Goal: Task Accomplishment & Management: Manage account settings

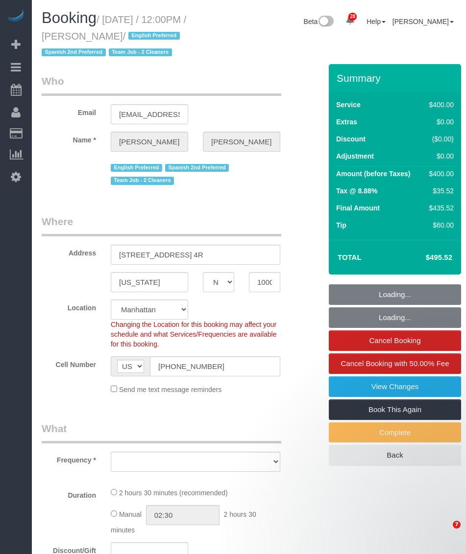
select select "NY"
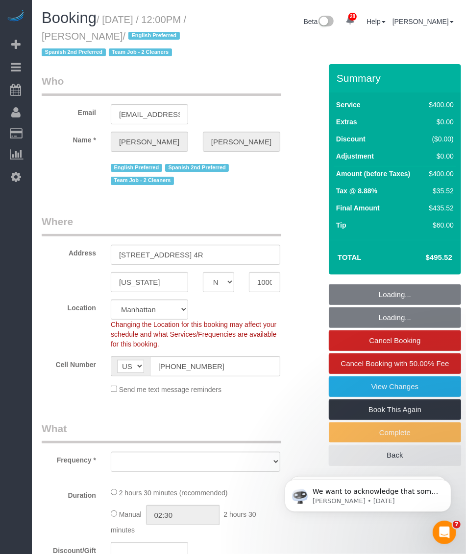
select select "number:89"
select select "number:74"
select select "number:15"
select select "number:7"
select select "spot1"
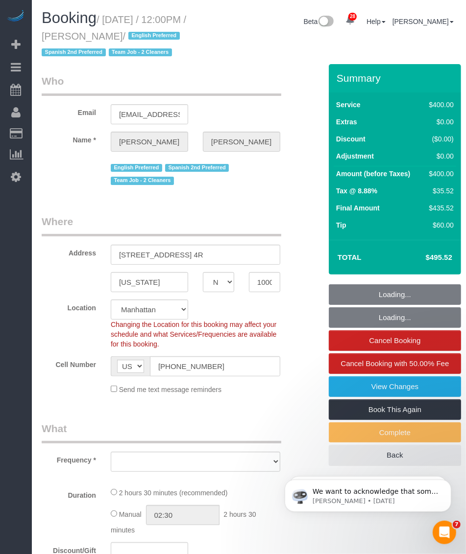
select select "2"
select select "150"
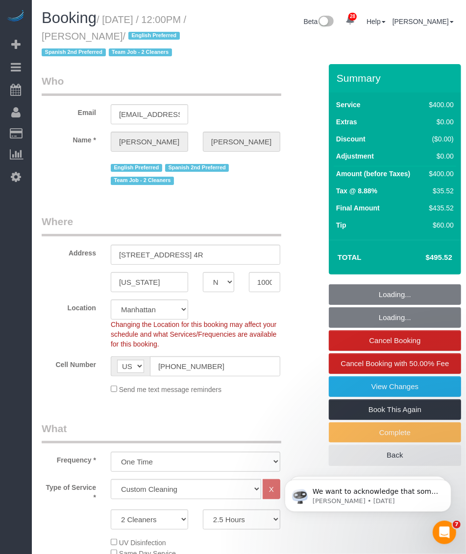
select select "object:1409"
select select "string:stripe-pm_1RXQ5M4VGloSiKo7OnvxrPDv"
select select "object:1542"
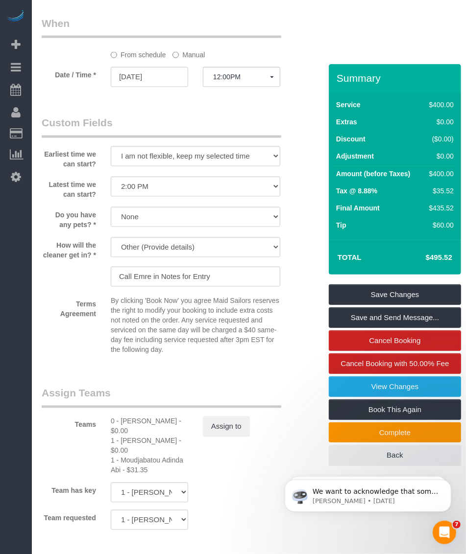
scroll to position [1102, 0]
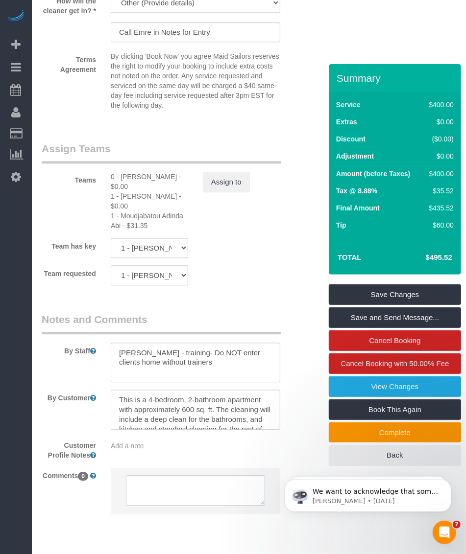
click at [138, 231] on div "1 - Moudjabatou Adinda Abi - $31.35" at bounding box center [149, 221] width 77 height 20
drag, startPoint x: 138, startPoint y: 234, endPoint x: 89, endPoint y: 225, distance: 49.2
click at [89, 225] on div "Teams 0 - Portia Edwards - $0.00 1 - Marlenyn Robles - $0.00 1 - Moudjabatou Ad…" at bounding box center [172, 186] width 276 height 89
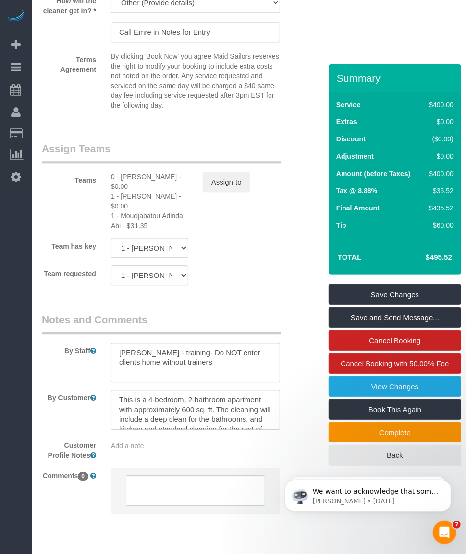
drag, startPoint x: 121, startPoint y: 229, endPoint x: 120, endPoint y: 238, distance: 8.9
click at [120, 231] on div "1 - Moudjabatou Adinda Abi - $31.35" at bounding box center [149, 221] width 77 height 20
drag, startPoint x: 120, startPoint y: 232, endPoint x: 121, endPoint y: 241, distance: 9.8
click at [121, 231] on div "1 - Moudjabatou Adinda Abi - $31.35" at bounding box center [149, 221] width 77 height 20
copy div "Moudjabatou Adinda Abi"
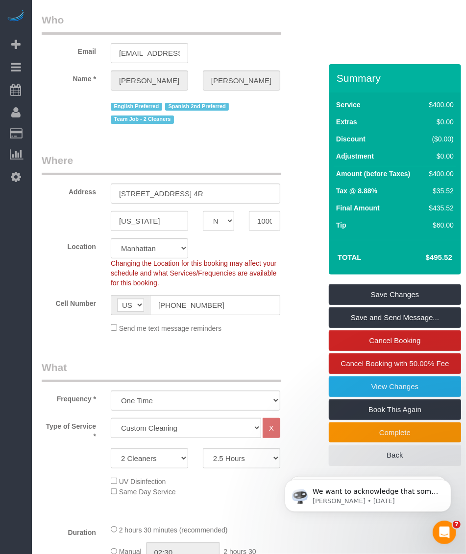
scroll to position [0, 0]
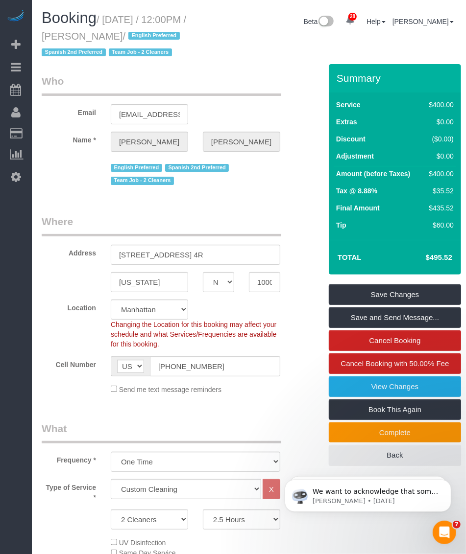
drag, startPoint x: 106, startPoint y: 18, endPoint x: 151, endPoint y: 35, distance: 47.7
click at [151, 35] on small "/ September 26, 2025 / 12:00PM / Jackie Hobbs / English Preferred Spanish 2nd P…" at bounding box center [114, 36] width 144 height 44
copy small "September 26, 2025 / 12:00PM / Jackie Hobbs"
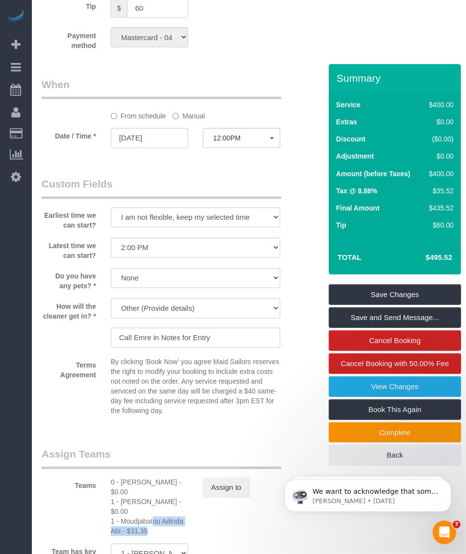
scroll to position [1150, 0]
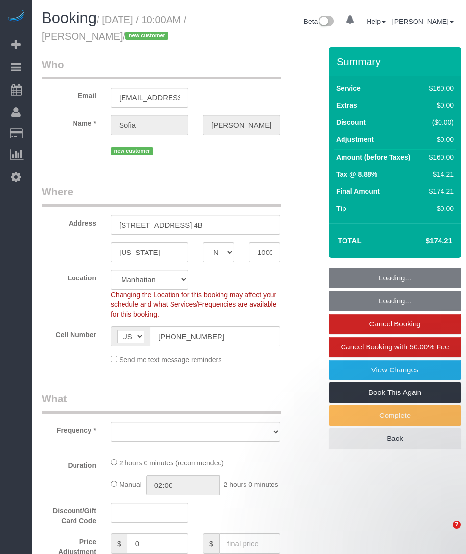
select select "NY"
select select "spot1"
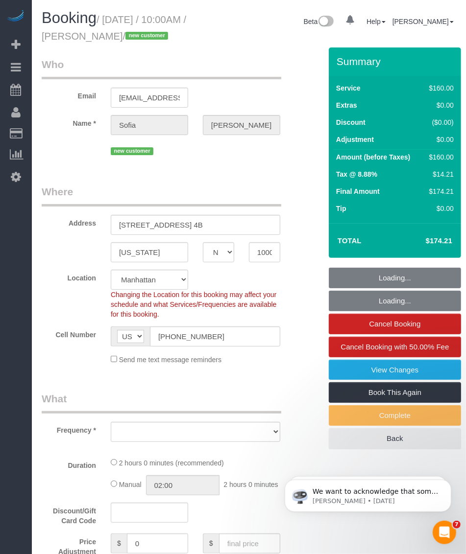
select select "object:975"
select select "number:89"
select select "number:90"
select select "number:15"
select select "number:5"
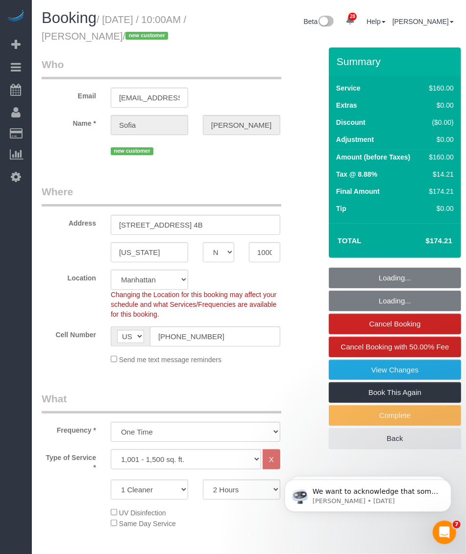
select select "spot35"
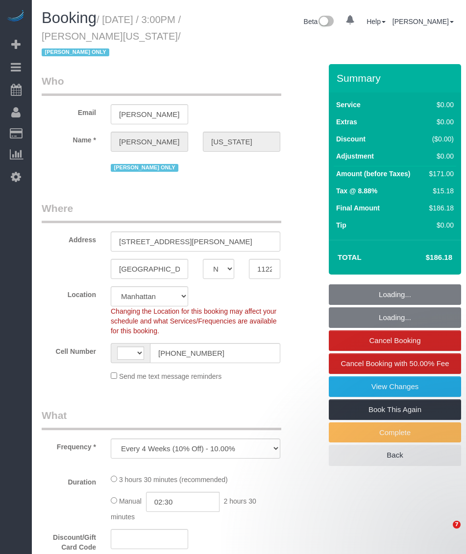
select select "NY"
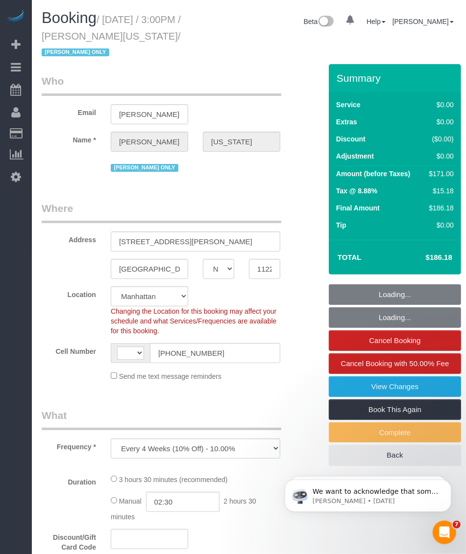
select select "string:US"
select select "string:stripe-pm_1RzHtg4VGloSiKo7Jn1bTGcG"
select select "1"
select select "2"
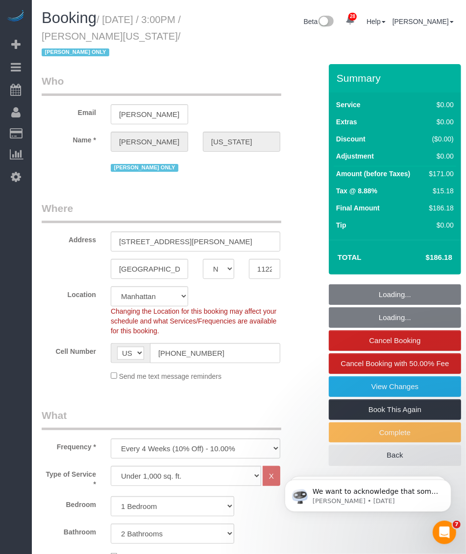
select select "object:932"
select select "number:89"
select select "number:90"
select select "number:15"
select select "number:5"
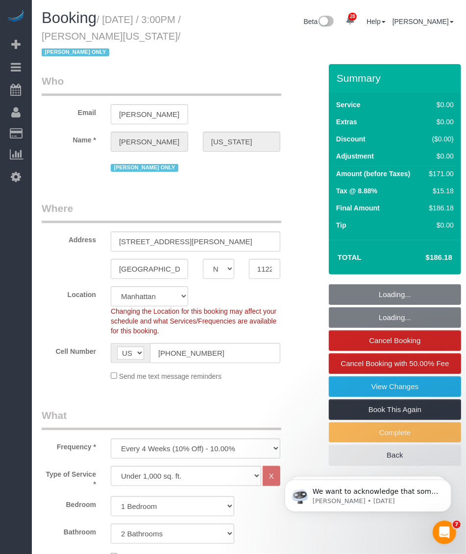
select select "1"
select select "2"
click at [160, 37] on small "/ September 26, 2025 / 3:00PM / Alicia Washington / Isabella Simplicio ONLY" at bounding box center [111, 36] width 139 height 44
select select "spot1"
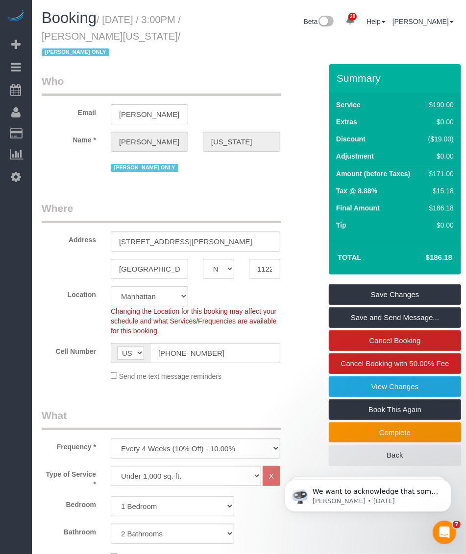
click at [104, 28] on h1 "Booking / September 26, 2025 / 3:00PM / Alicia Washington / Isabella Simplicio …" at bounding box center [124, 35] width 164 height 50
drag, startPoint x: 106, startPoint y: 15, endPoint x: 162, endPoint y: 32, distance: 57.8
click at [162, 32] on small "/ September 26, 2025 / 3:00PM / Alicia Washington / Isabella Simplicio ONLY" at bounding box center [111, 36] width 139 height 44
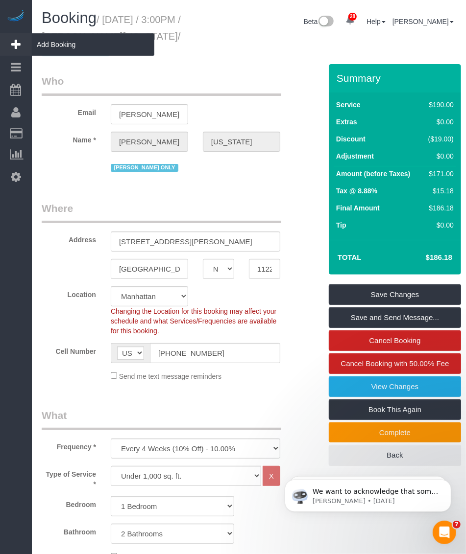
copy small "September 26, 2025 / 3:00PM / Alicia Washington"
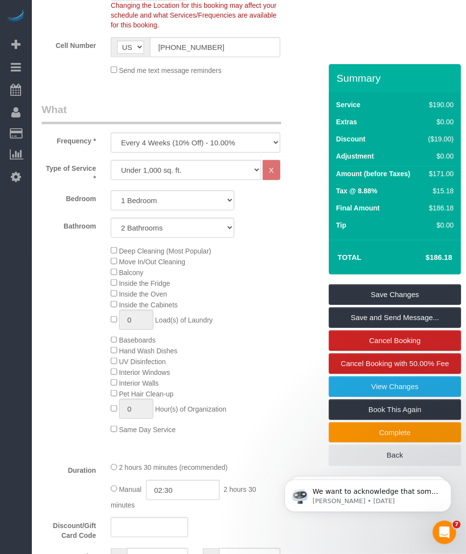
scroll to position [428, 0]
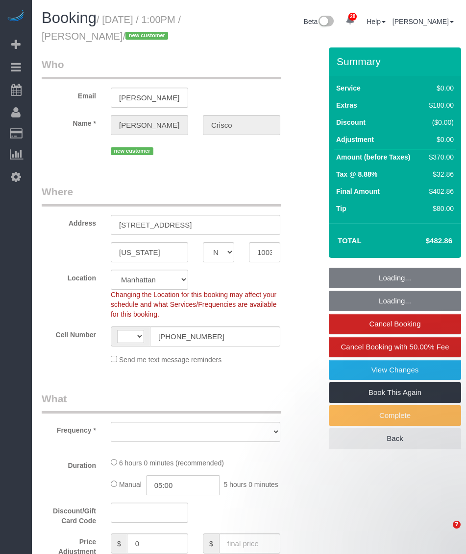
select select "NY"
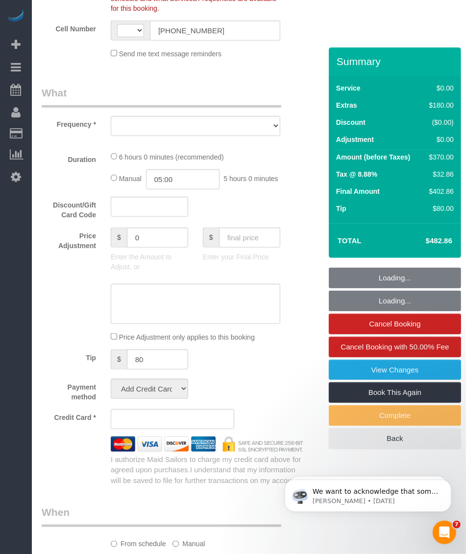
select select "string:stripe-pm_1SADY54VGloSiKo7BtMap9ch"
select select "1"
select select "2"
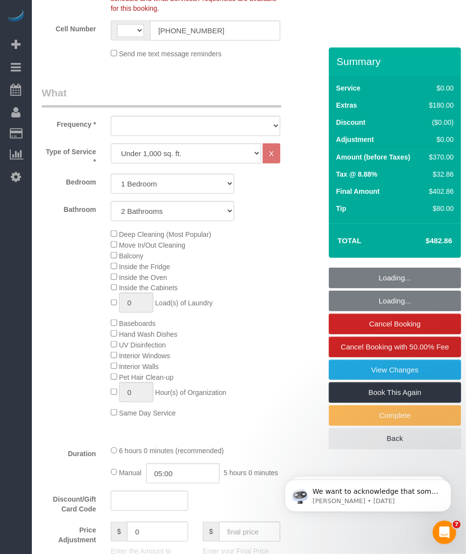
select select "string:[GEOGRAPHIC_DATA]"
select select "spot1"
select select "number:89"
select select "number:90"
select select "number:15"
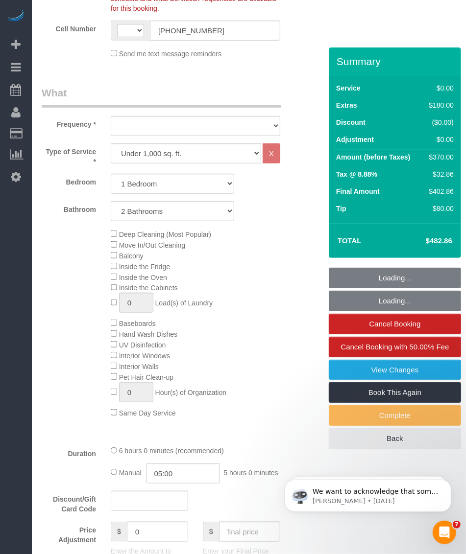
select select "number:6"
select select "object:1074"
select select "1"
select select "2"
select select "object:1532"
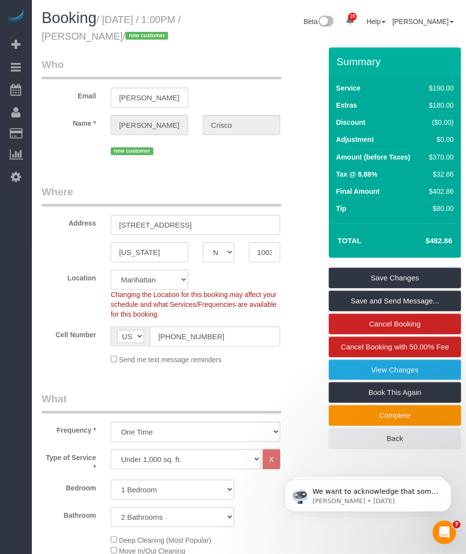
drag, startPoint x: 84, startPoint y: 37, endPoint x: 131, endPoint y: 37, distance: 47.5
click at [131, 37] on small "/ September 26, 2025 / 1:00PM / Ryan Crisco / new customer" at bounding box center [111, 27] width 139 height 27
click at [95, 36] on small "/ September 26, 2025 / 1:00PM / Ryan Crisco / new customer" at bounding box center [111, 27] width 139 height 27
drag, startPoint x: 83, startPoint y: 38, endPoint x: 136, endPoint y: 40, distance: 52.9
click at [136, 40] on small "/ September 26, 2025 / 1:00PM / Ryan Crisco / new customer" at bounding box center [111, 27] width 139 height 27
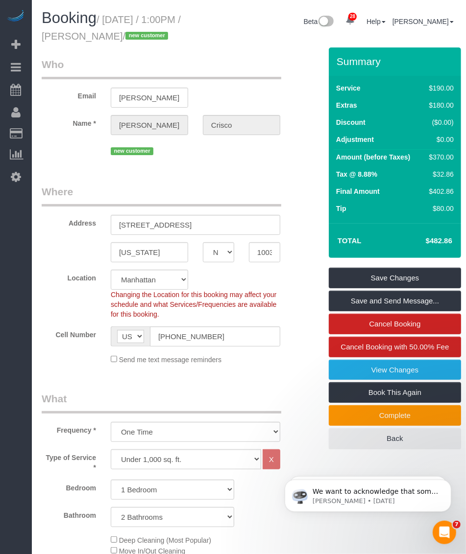
copy small "Ryan Crisco"
click at [101, 32] on small "/ September 26, 2025 / 1:00PM / Ryan Crisco / new customer" at bounding box center [111, 27] width 139 height 27
drag, startPoint x: 106, startPoint y: 19, endPoint x: 136, endPoint y: 32, distance: 32.9
click at [136, 32] on small "/ September 26, 2025 / 1:00PM / Ryan Crisco / new customer" at bounding box center [111, 27] width 139 height 27
copy small "September 26, 2025 / 1:00PM / Ryan Crisco"
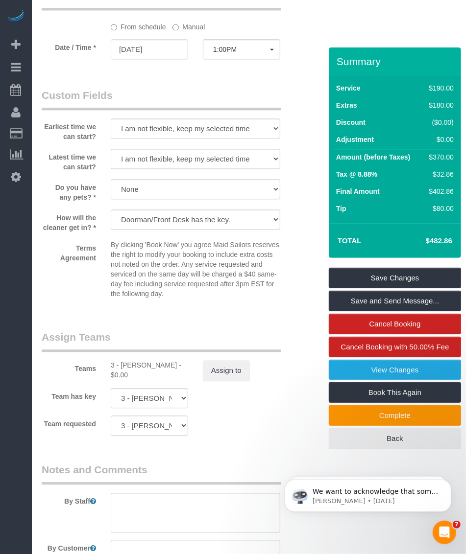
scroll to position [1102, 0]
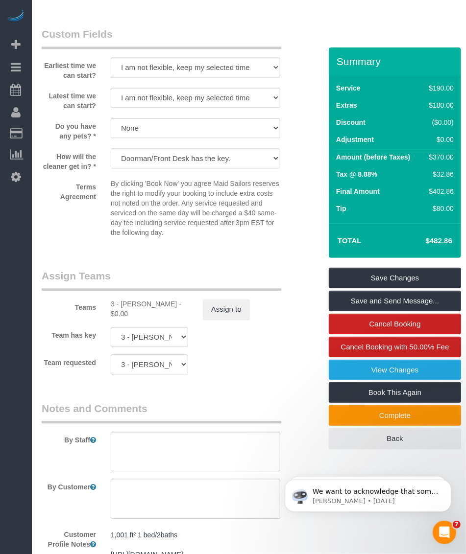
click at [126, 311] on div "3 - Geraldin Bastidas - $0.00" at bounding box center [149, 309] width 77 height 20
copy div "Geraldin"
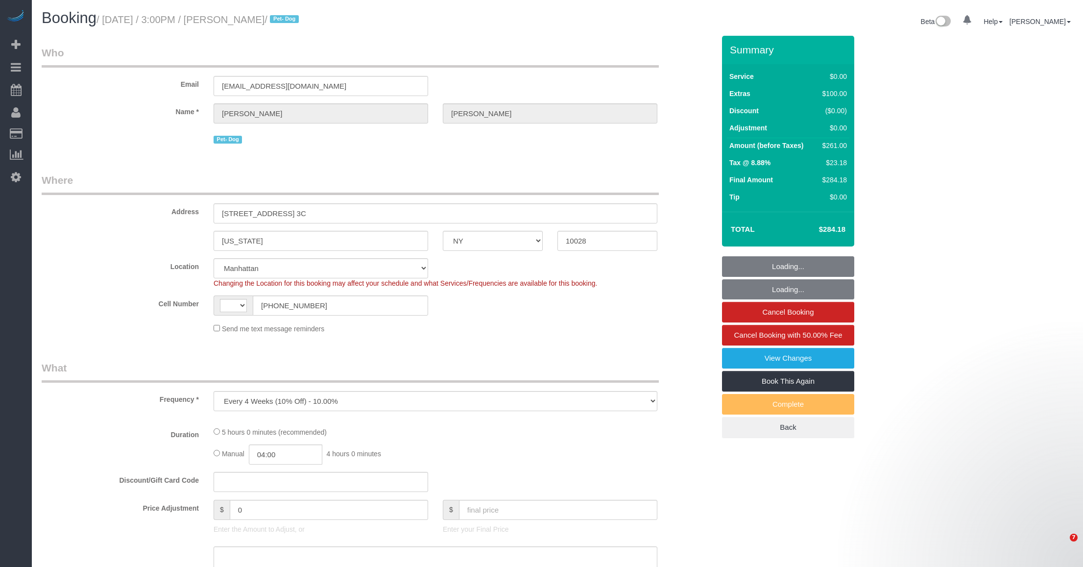
select select "NY"
select select "string:[GEOGRAPHIC_DATA]"
select select "object:1075"
select select "number:63"
select select "number:78"
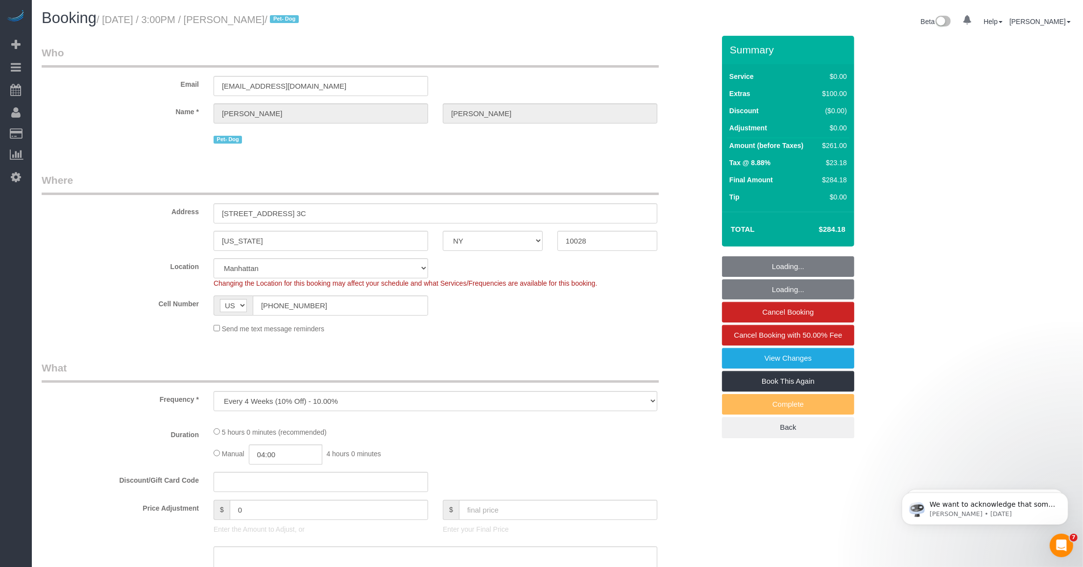
select select "number:13"
select select "number:5"
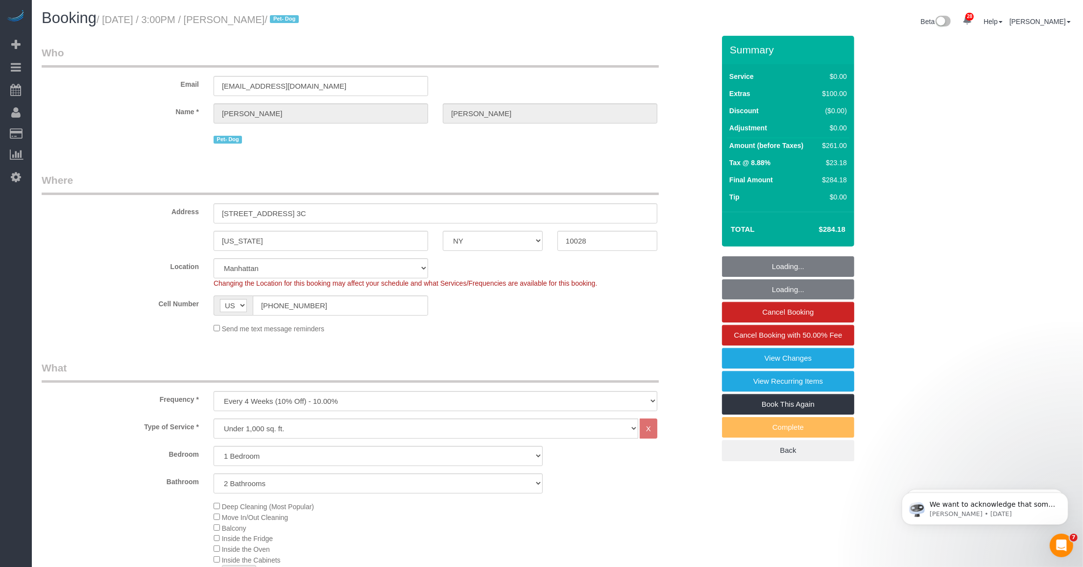
select select "1"
select select "2"
select select "string:stripe-pm_1Rxy5n4VGloSiKo7LRxTaBkL"
select select "spot1"
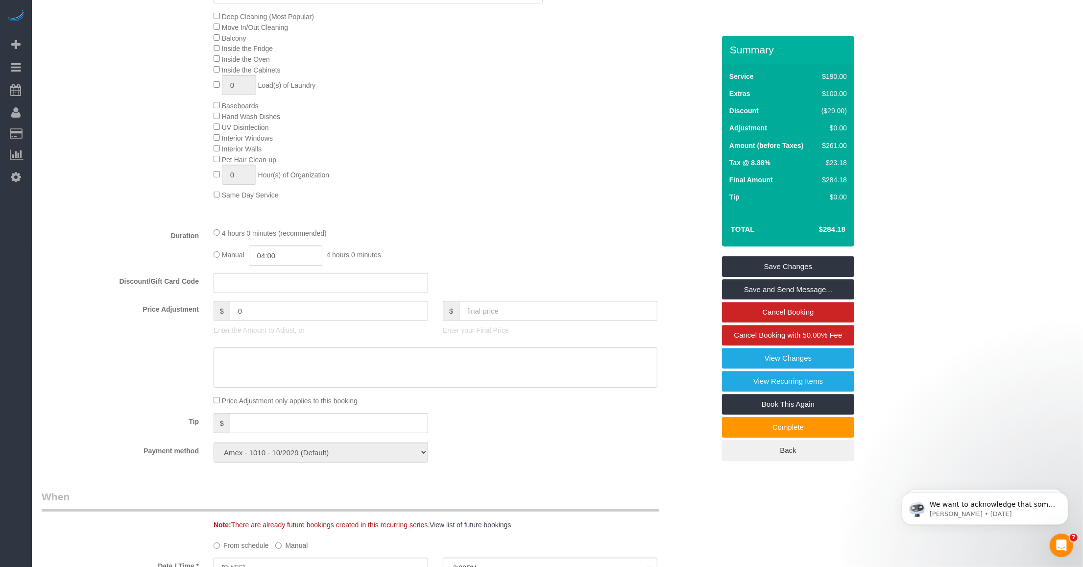
scroll to position [551, 0]
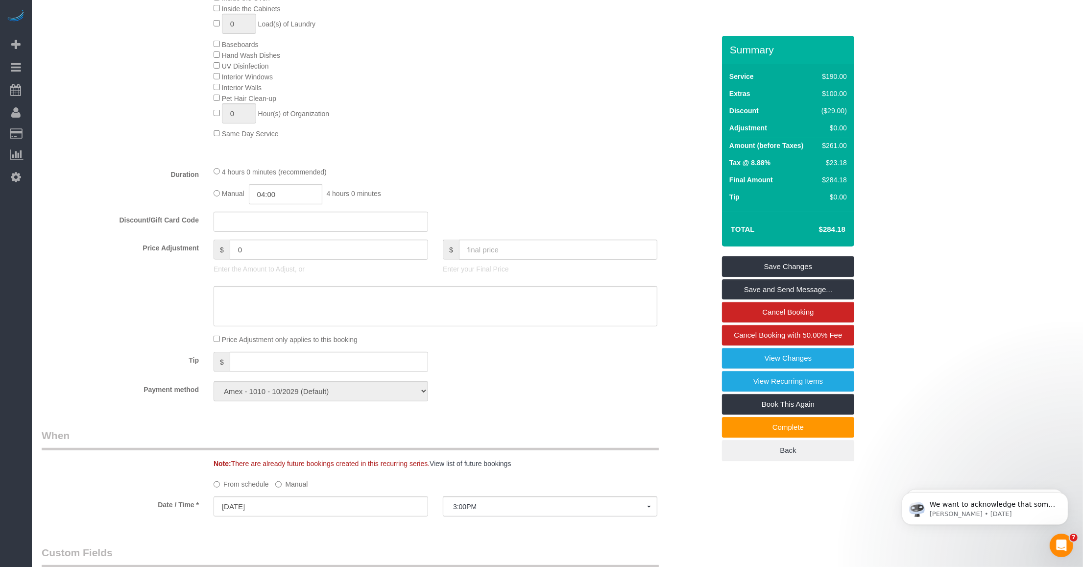
click at [493, 363] on div "Tip $" at bounding box center [378, 363] width 688 height 22
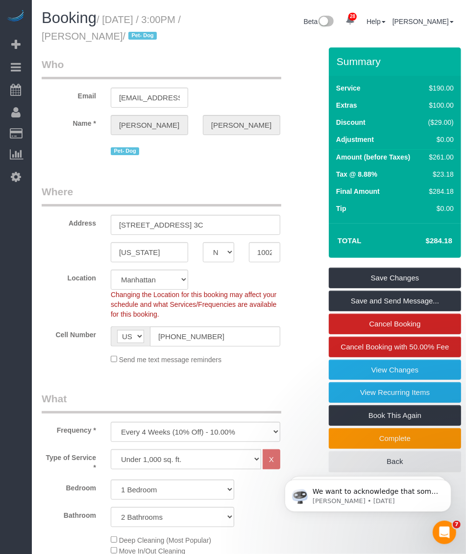
scroll to position [122, 0]
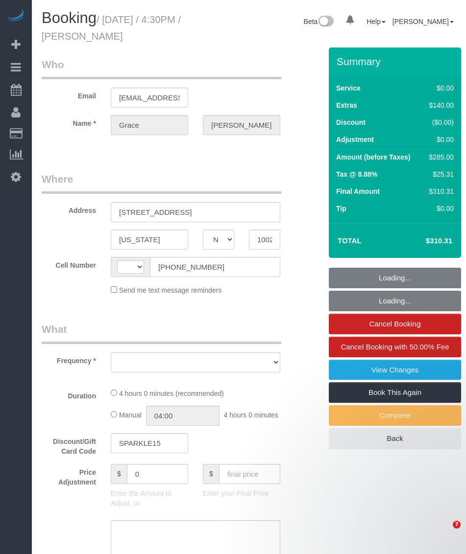
select select "NY"
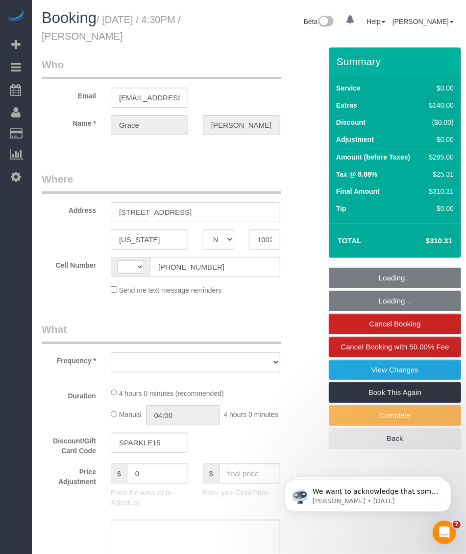
select select "string:[GEOGRAPHIC_DATA]"
select select "1"
select select "number:57"
select select "number:76"
select select "number:15"
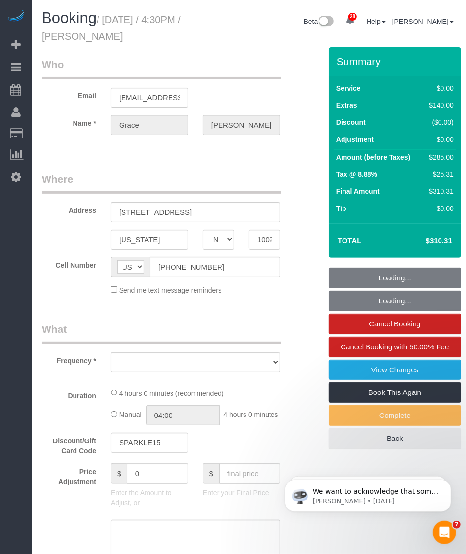
select select "number:5"
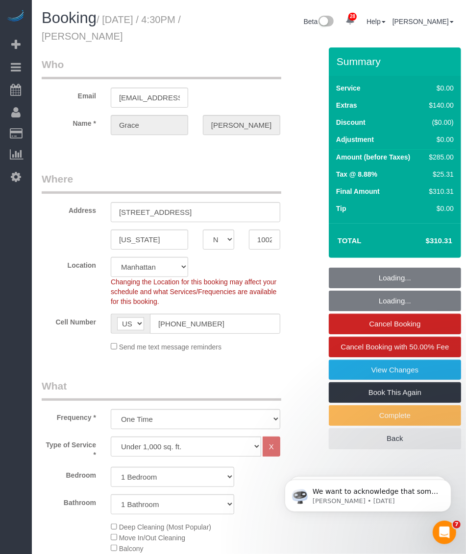
drag, startPoint x: 86, startPoint y: 35, endPoint x: 169, endPoint y: 35, distance: 82.8
click at [169, 35] on h1 "Booking / [DATE] / 4:30PM / [PERSON_NAME]" at bounding box center [124, 26] width 164 height 33
select select "object:1496"
select select "string:stripe-pm_1SBIJ24VGloSiKo75LeeNviW"
select select "1"
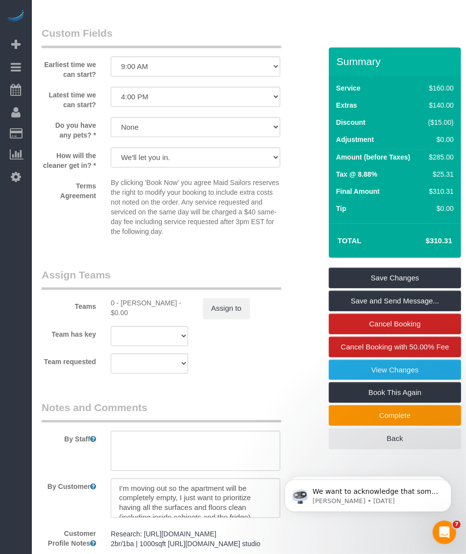
scroll to position [1224, 0]
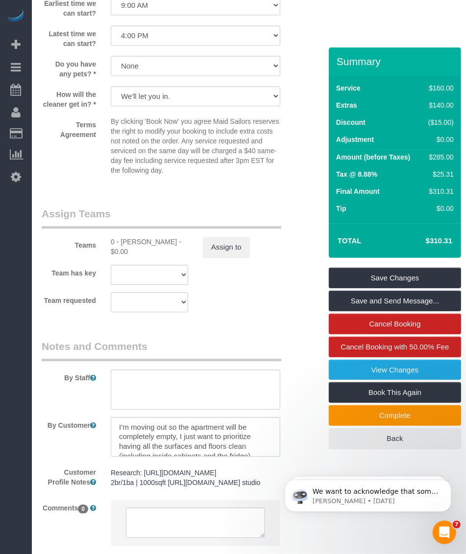
click at [269, 460] on html "We want to acknowledge that some users may be experiencing lag or slower perfor…" at bounding box center [367, 493] width 196 height 69
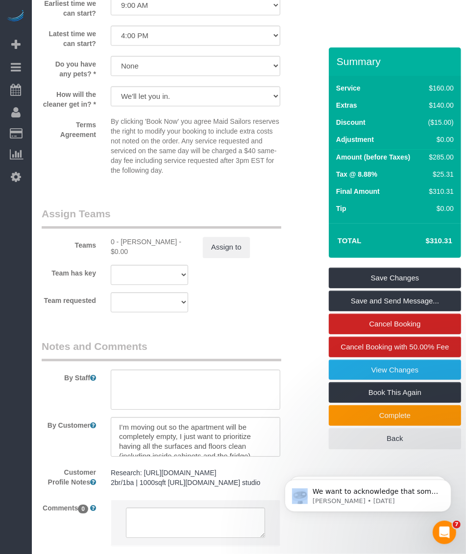
click at [269, 460] on html "We want to acknowledge that some users may be experiencing lag or slower perfor…" at bounding box center [367, 493] width 196 height 69
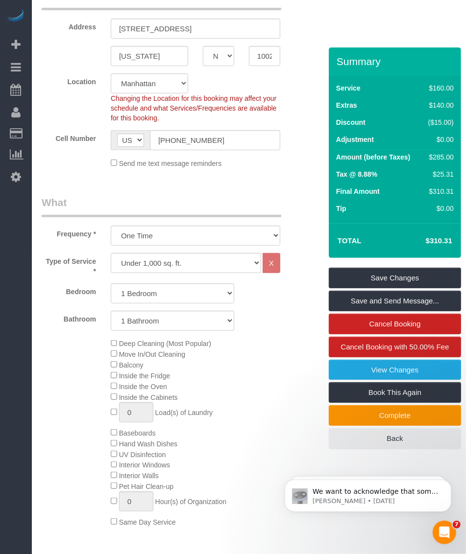
scroll to position [245, 0]
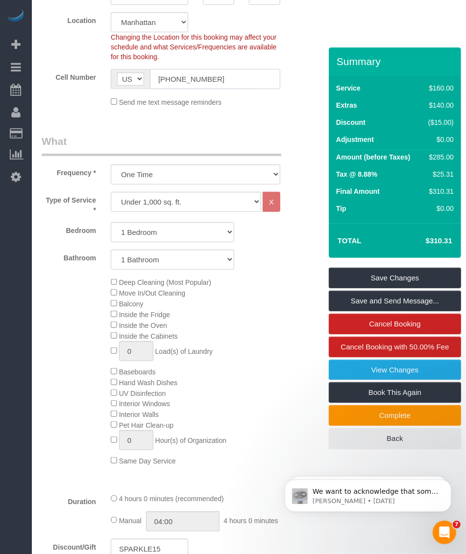
click at [184, 78] on input "(650) 656-5754" at bounding box center [215, 79] width 130 height 20
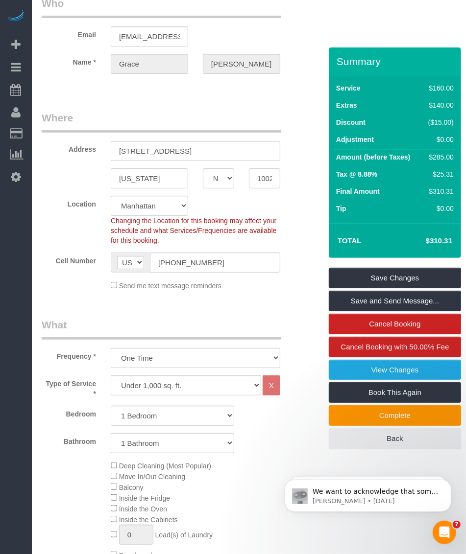
scroll to position [0, 0]
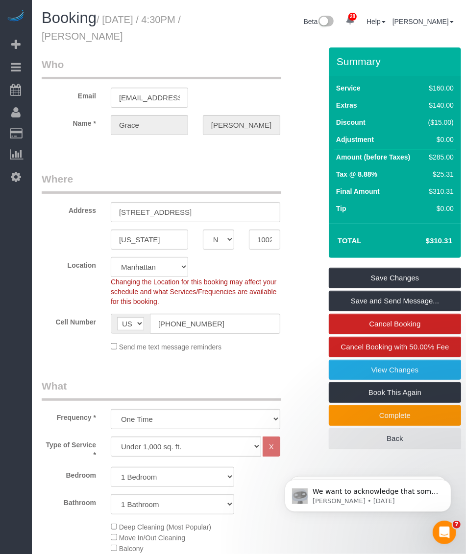
click at [261, 174] on legend "Where" at bounding box center [161, 183] width 239 height 22
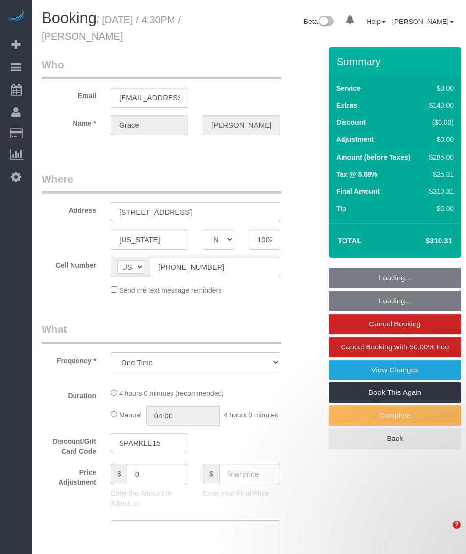
select select "NY"
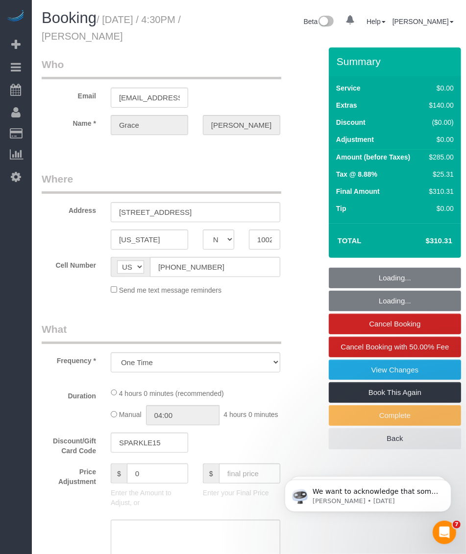
select select "string:stripe-pm_1SBIJ24VGloSiKo75LeeNviW"
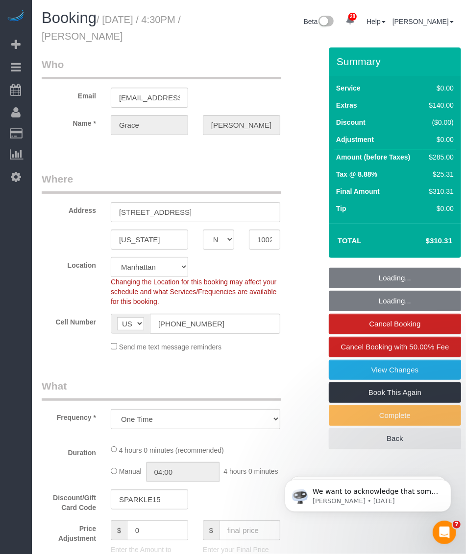
select select "object:816"
select select "number:57"
select select "number:76"
select select "number:15"
select select "number:5"
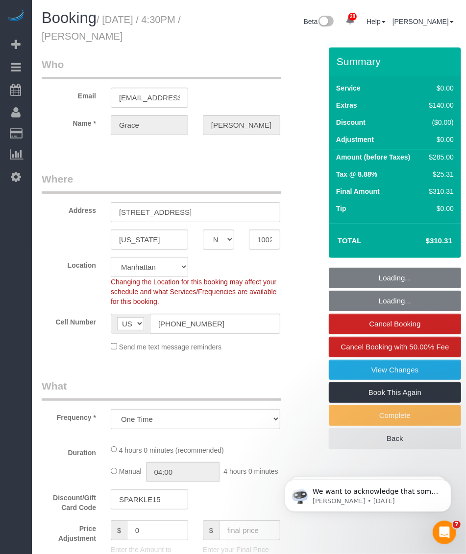
select select "1"
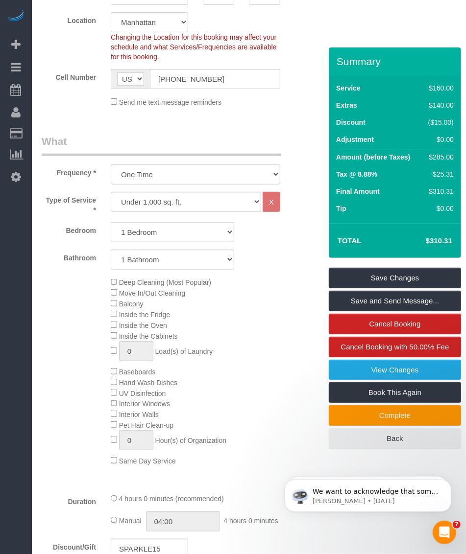
scroll to position [306, 0]
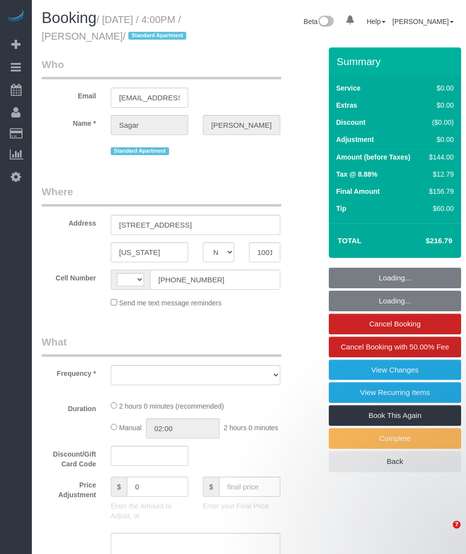
select select "NY"
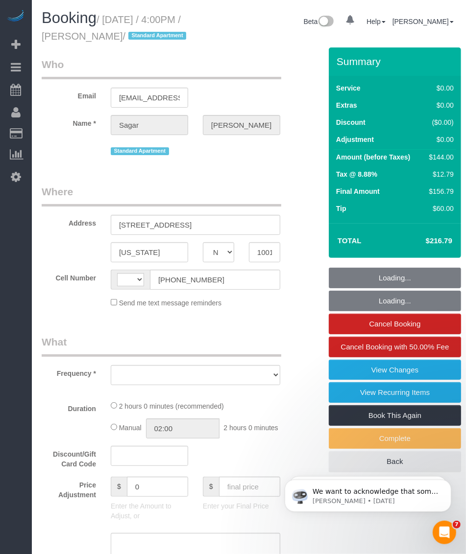
select select "string:[GEOGRAPHIC_DATA]"
select select "number:58"
select select "number:79"
select select "number:15"
select select "number:5"
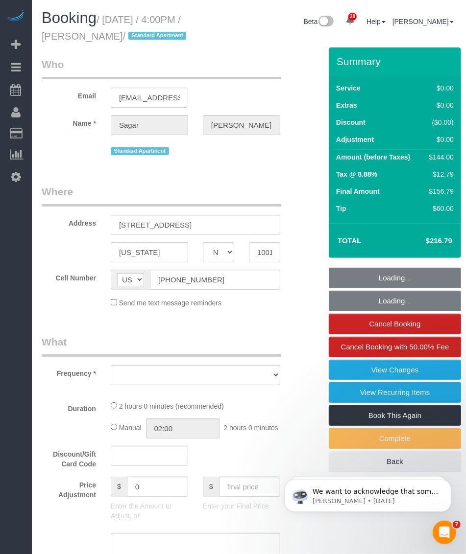
select select "object:968"
select select "1"
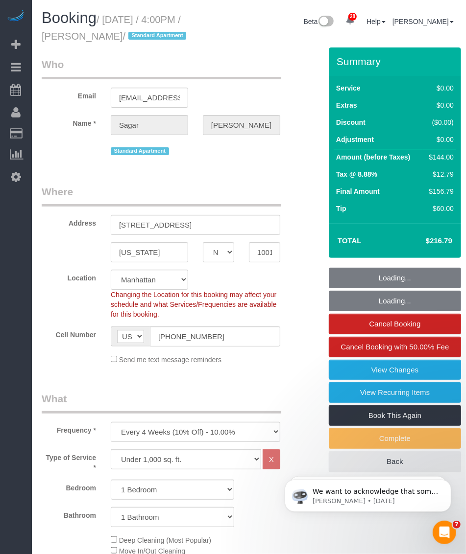
select select "object:1079"
select select "string:stripe-pm_1NfZHi4VGloSiKo76R64IA7G"
select select "spot1"
select select "1"
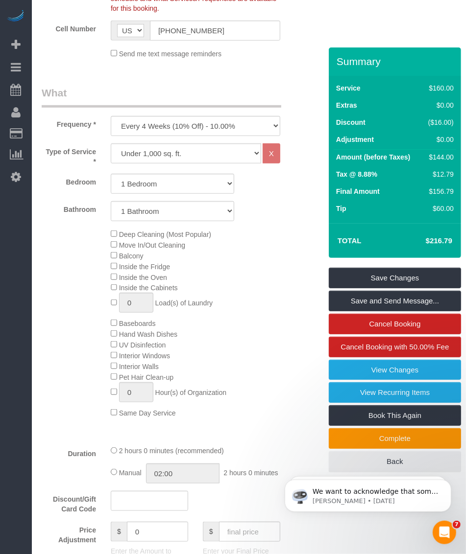
scroll to position [367, 0]
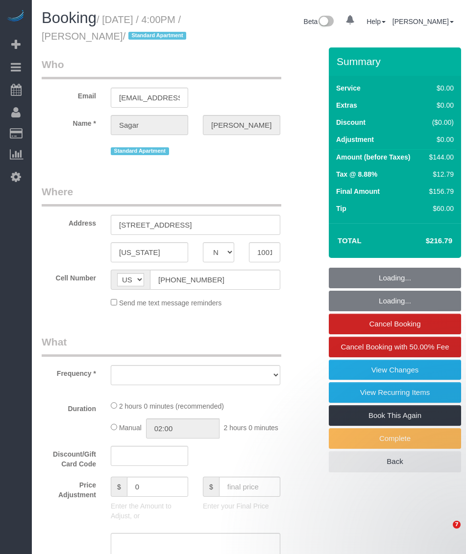
select select "NY"
select select "object:1501"
select select "string:stripe-pm_1NfZHi4VGloSiKo76R64IA7G"
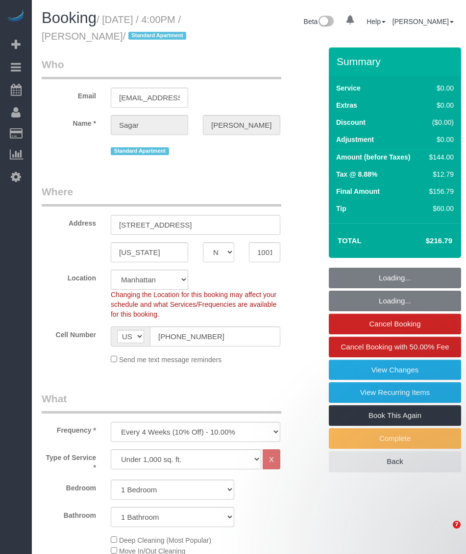
select select "1"
select select "spot1"
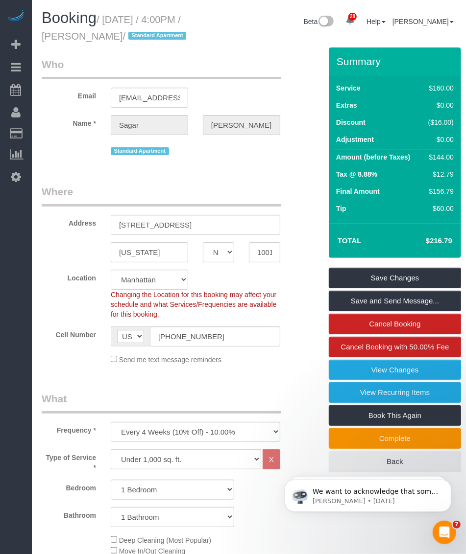
drag, startPoint x: 84, startPoint y: 35, endPoint x: 134, endPoint y: 43, distance: 50.2
click at [134, 43] on div "Booking / [DATE] / 4:00PM / [PERSON_NAME] / Standard Apartment" at bounding box center [123, 29] width 179 height 38
copy small "[PERSON_NAME]"
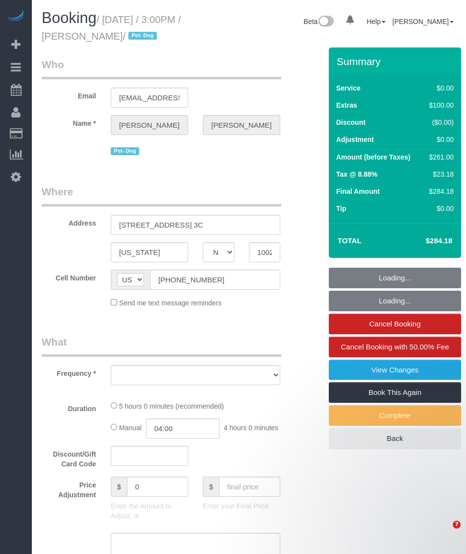
select select "NY"
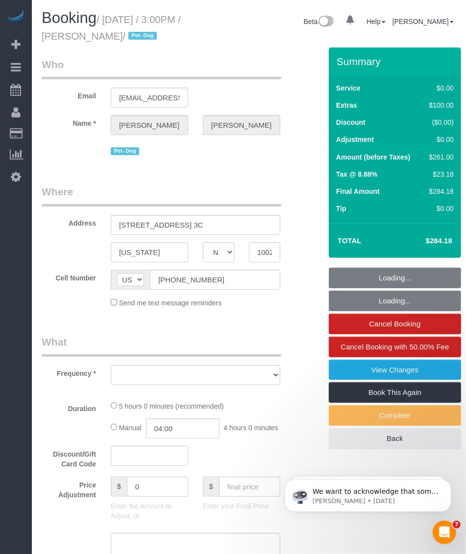
select select "object:819"
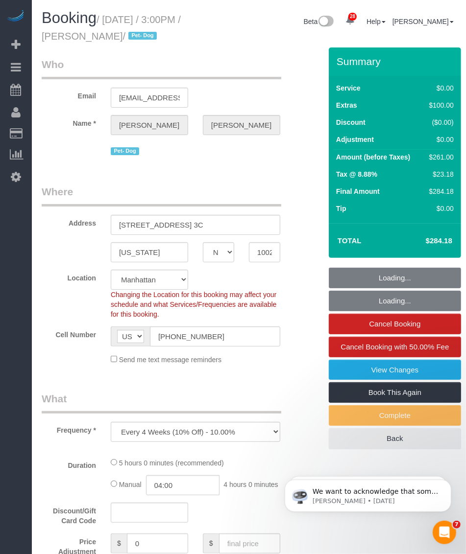
select select "string:stripe-pm_1Rxy5n4VGloSiKo7LRxTaBkL"
select select "1"
select select "2"
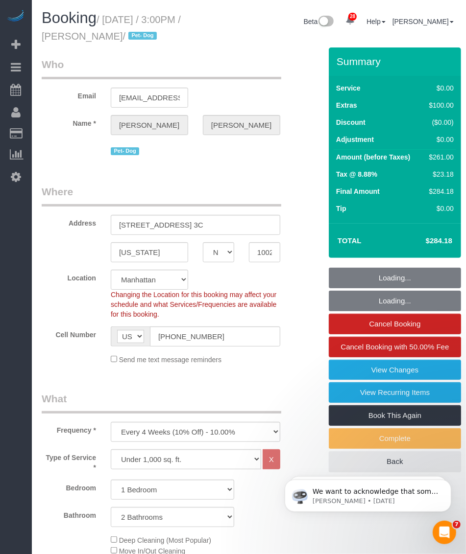
select select "spot1"
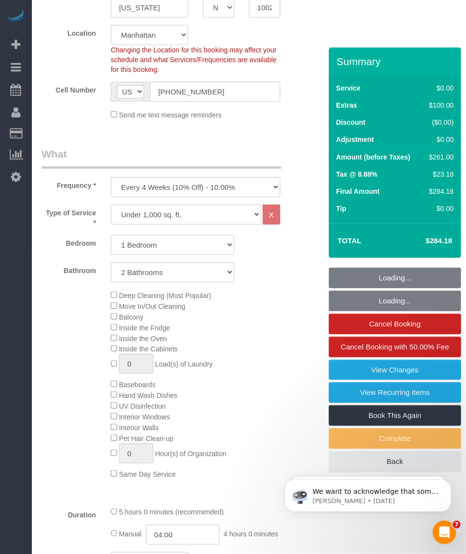
select select "number:63"
select select "number:78"
select select "number:13"
select select "number:5"
select select "object:1083"
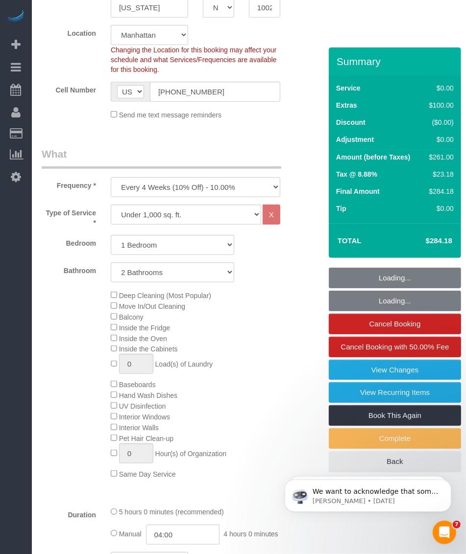
select select "1"
select select "2"
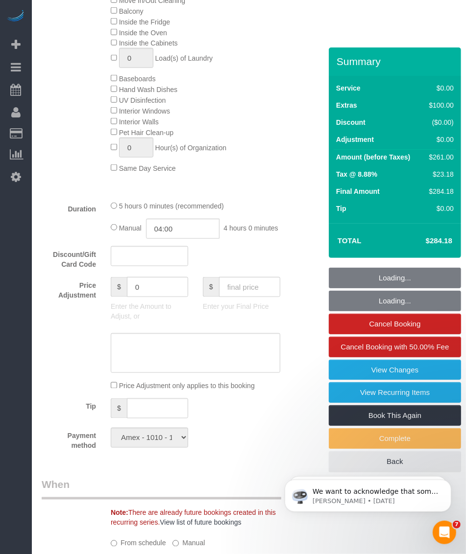
scroll to position [612, 0]
